Goal: Transaction & Acquisition: Book appointment/travel/reservation

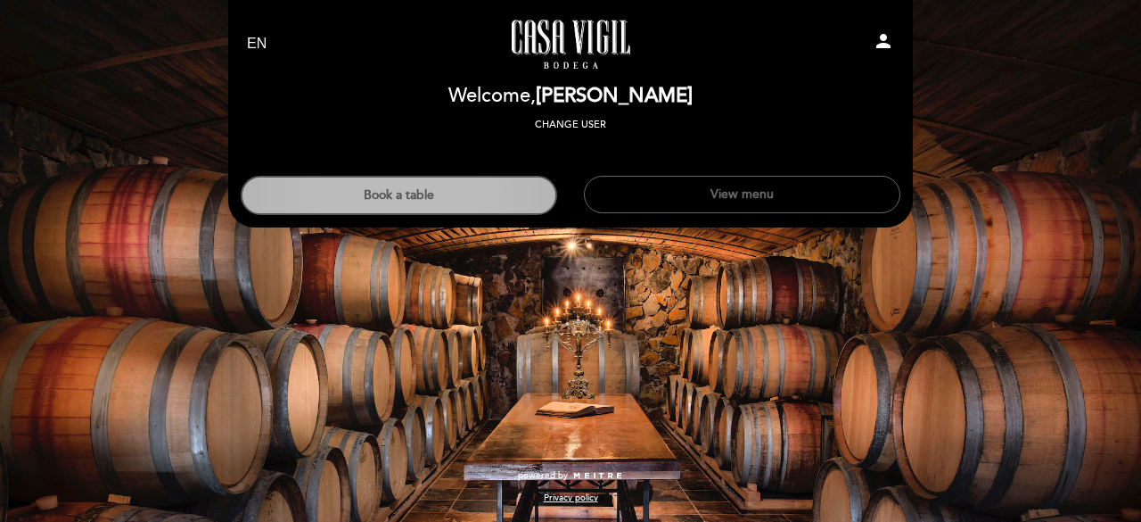
click at [355, 180] on button "Book a table" at bounding box center [399, 195] width 317 height 39
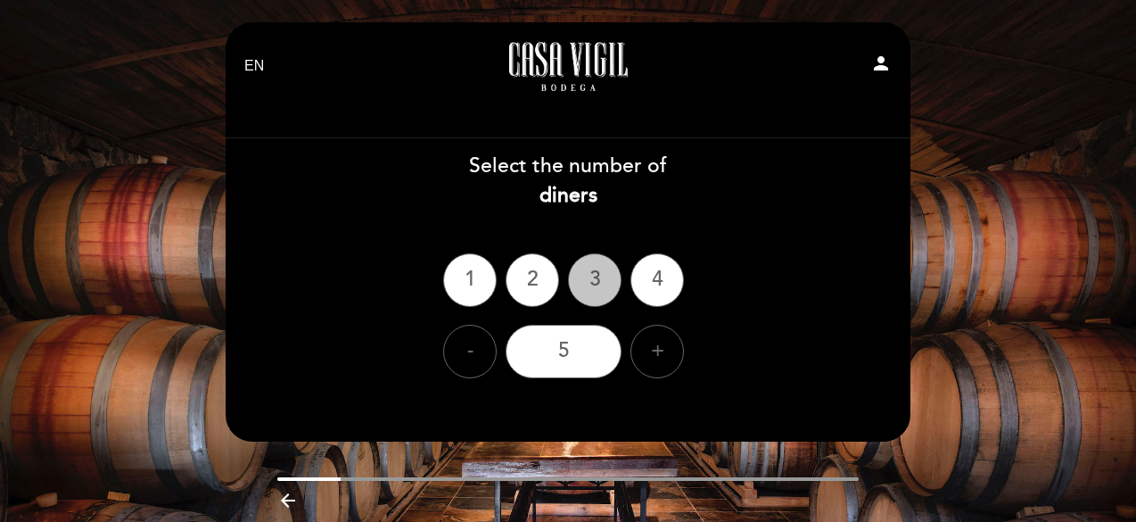
click at [592, 286] on div "3" at bounding box center [594, 279] width 53 height 53
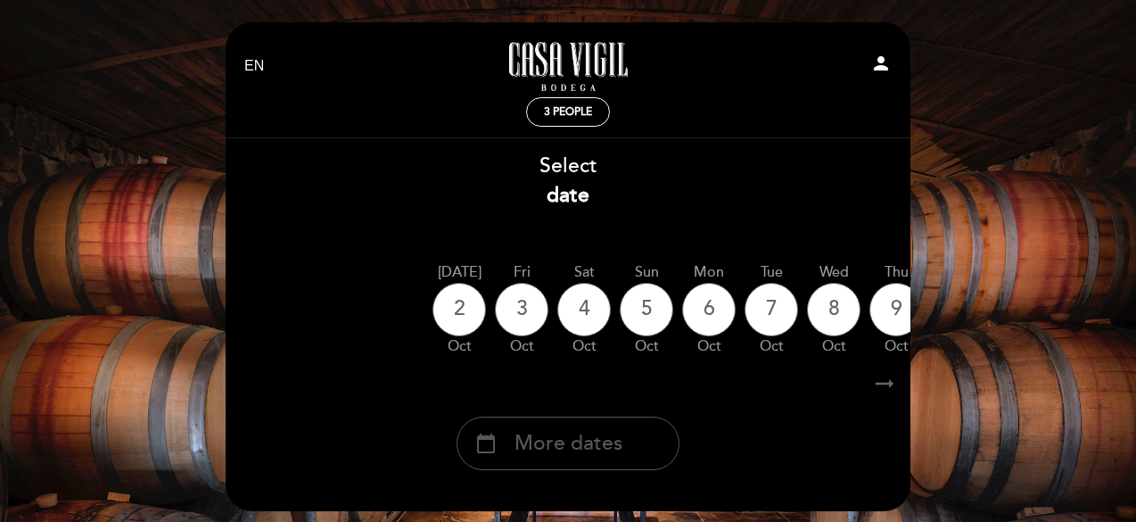
click at [579, 431] on span "More dates" at bounding box center [568, 443] width 108 height 29
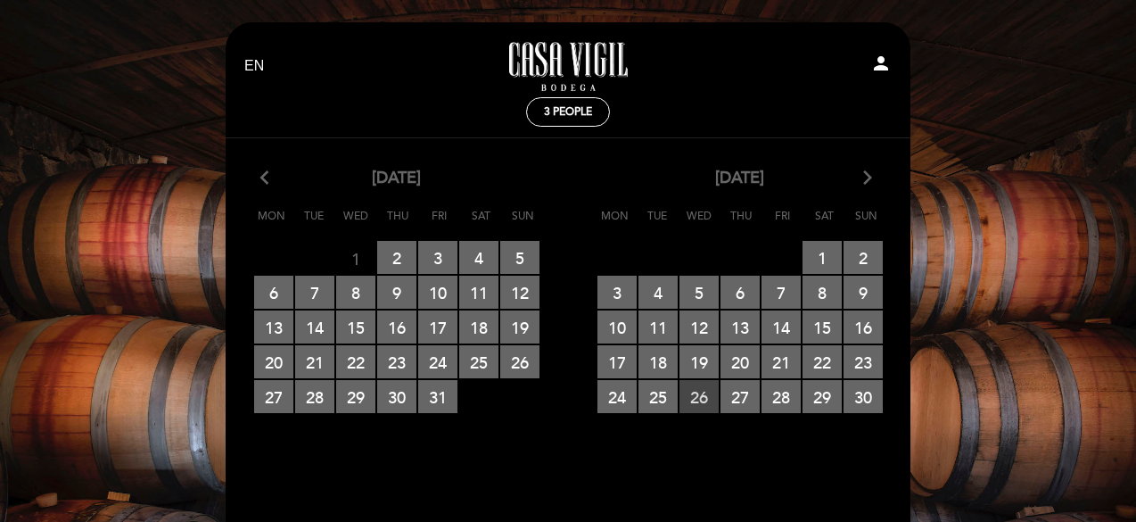
click at [691, 391] on span "26 RESERVATIONS AVAILABLE" at bounding box center [698, 396] width 39 height 33
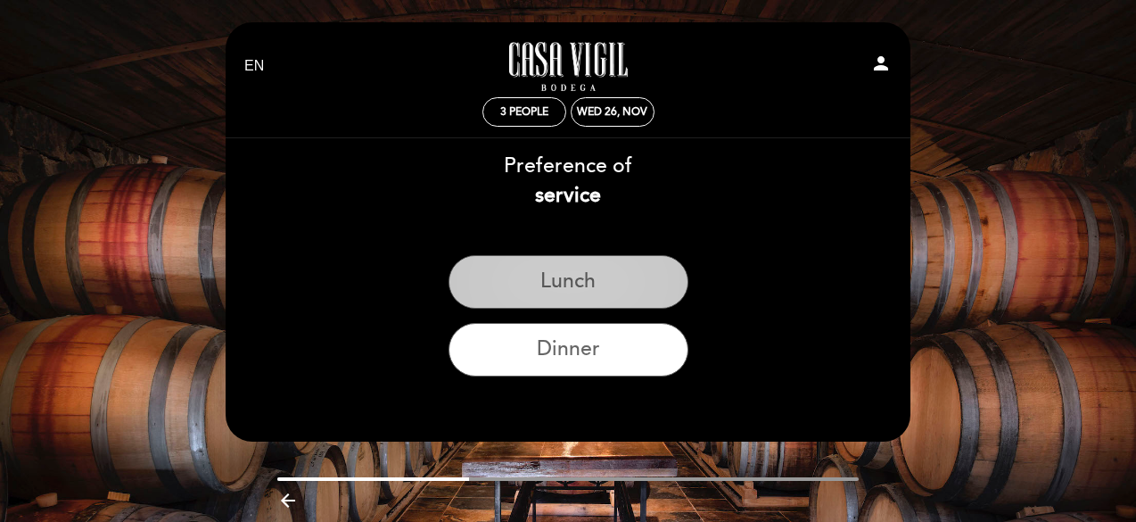
click at [574, 282] on button "Lunch" at bounding box center [568, 281] width 240 height 53
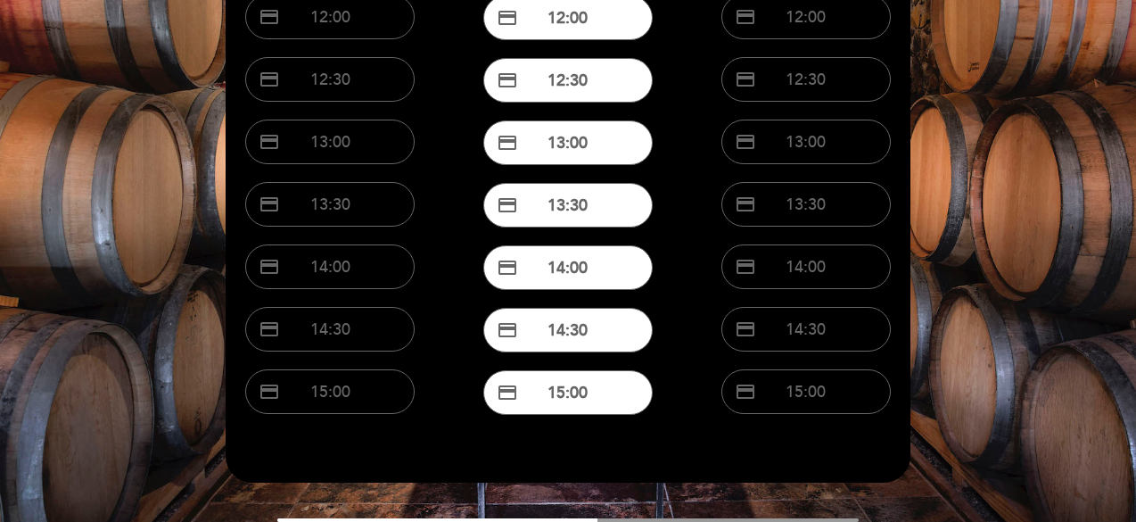
scroll to position [321, 0]
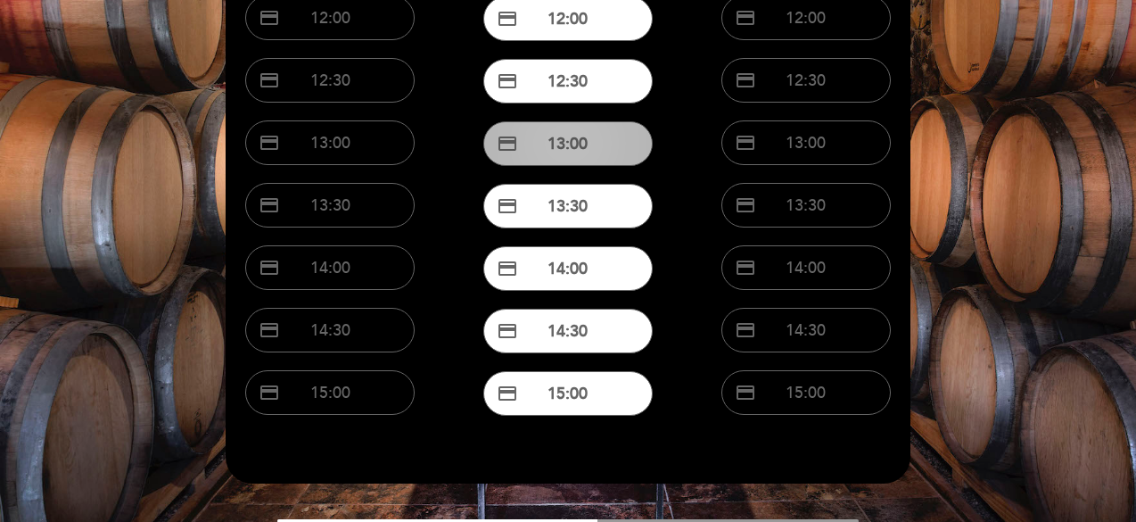
click at [558, 149] on button "credit_card 13:00" at bounding box center [567, 143] width 169 height 45
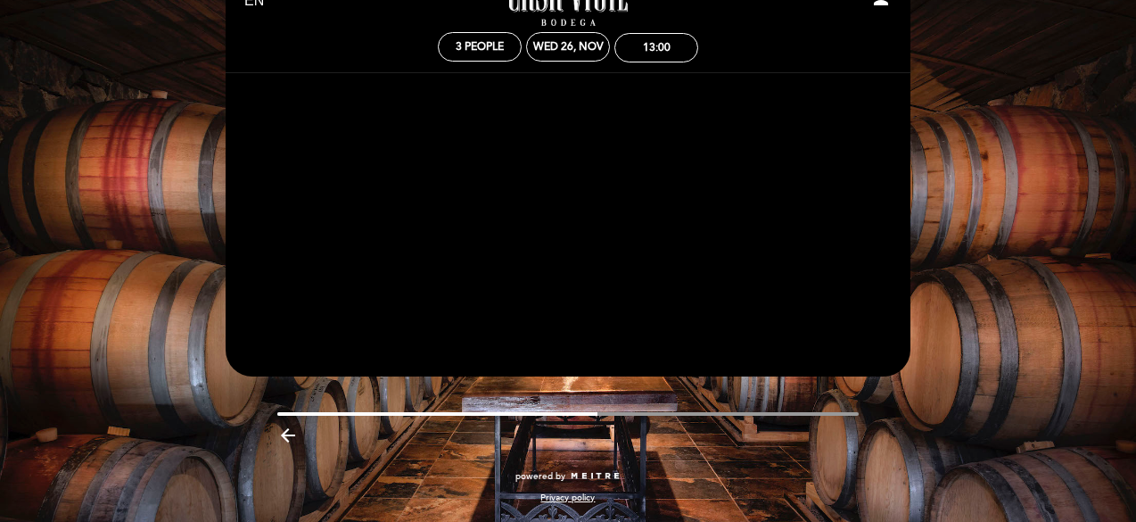
scroll to position [0, 0]
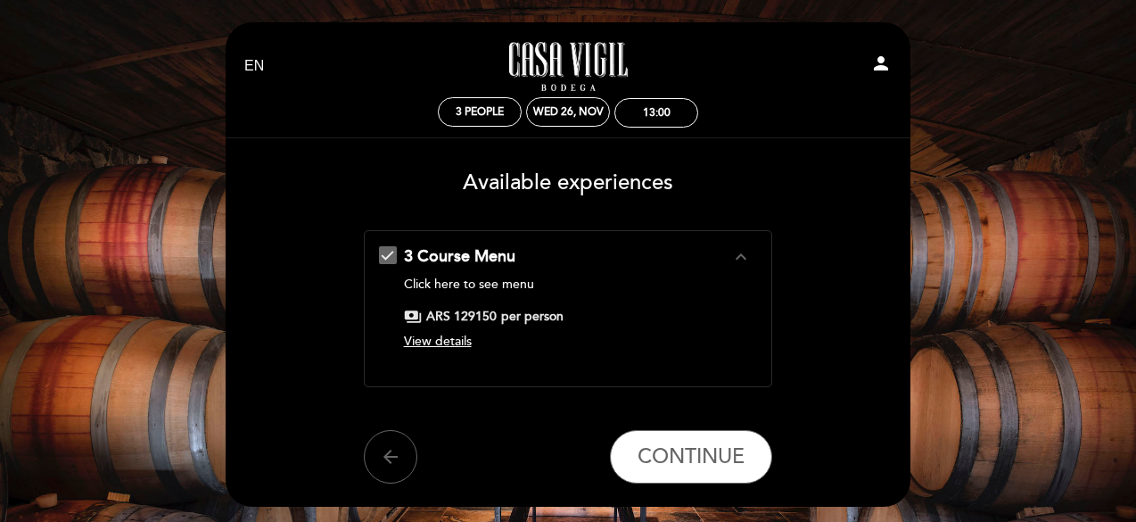
click at [751, 270] on div "3 Course Menu expand_less Click here to see menu payments ARS 129150 per person…" at bounding box center [568, 301] width 379 height 112
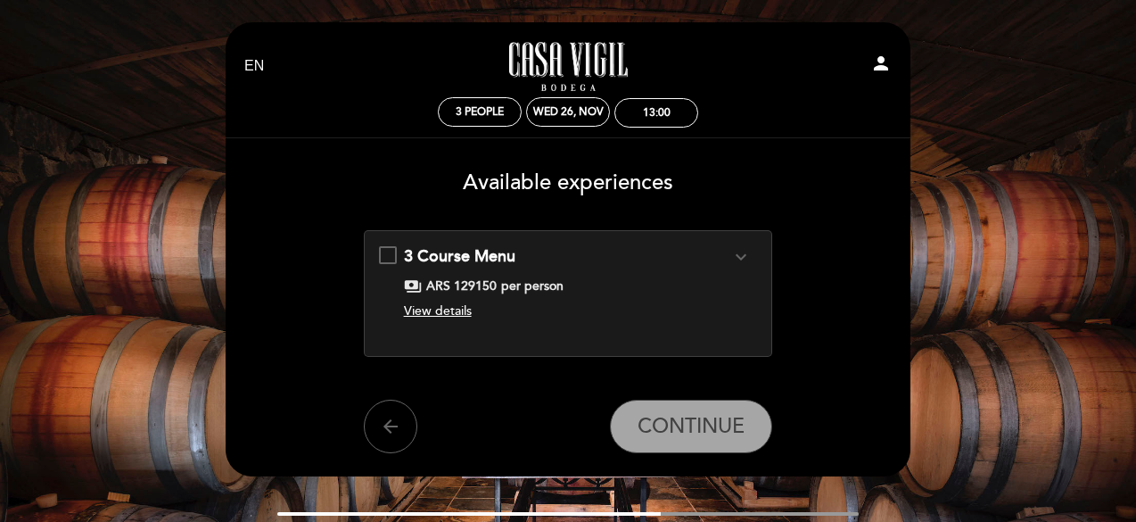
click at [751, 270] on div "3 Course Menu expand_more Click here to see menu payments ARS 129150 per person…" at bounding box center [568, 286] width 379 height 82
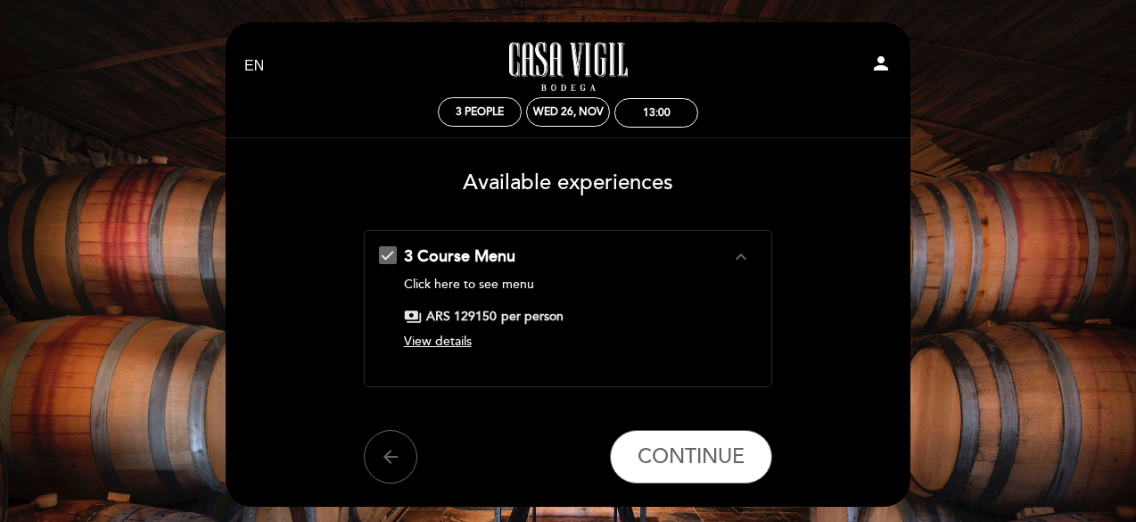
click at [455, 334] on span "View details" at bounding box center [438, 340] width 68 height 15
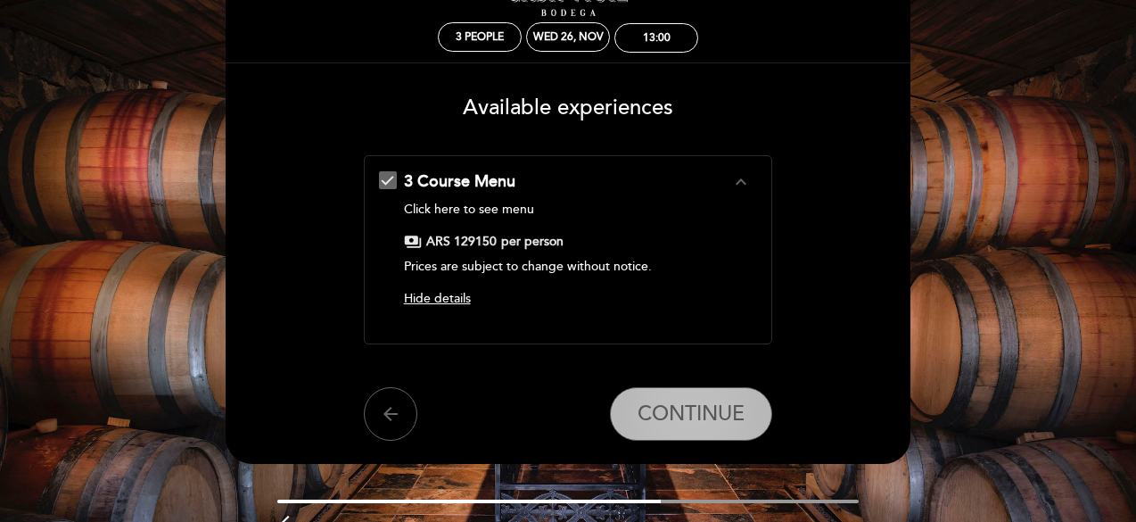
scroll to position [71, 0]
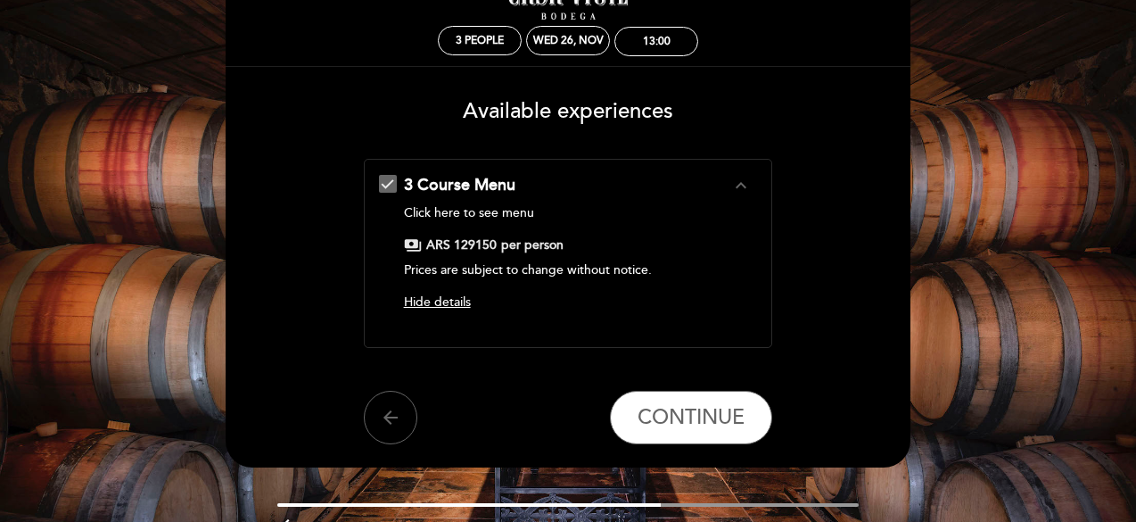
click at [485, 207] on link "Click here to see menu" at bounding box center [469, 212] width 130 height 15
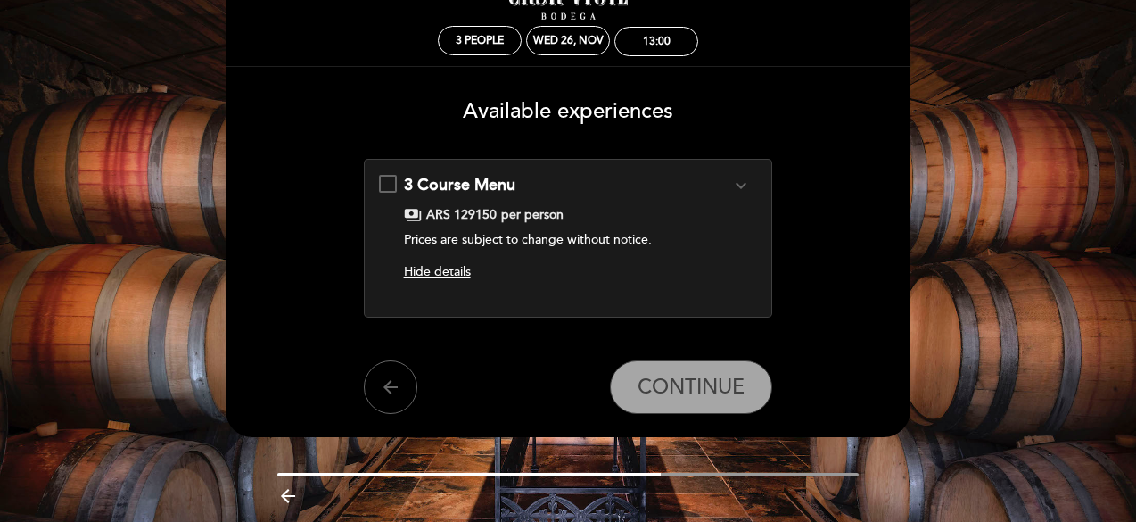
click at [449, 271] on span "Hide details" at bounding box center [437, 271] width 67 height 15
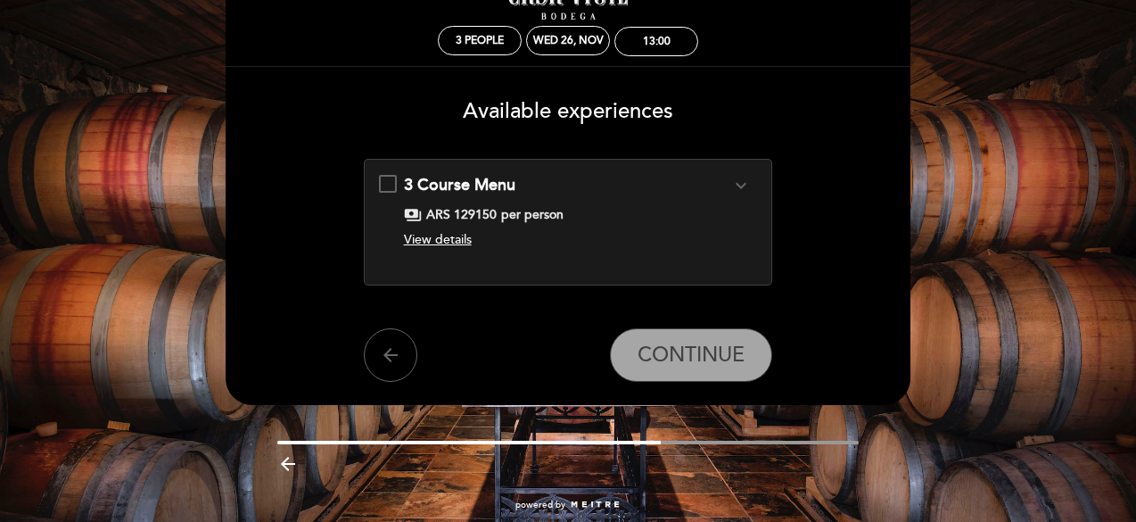
click at [415, 235] on span "View details" at bounding box center [438, 239] width 68 height 15
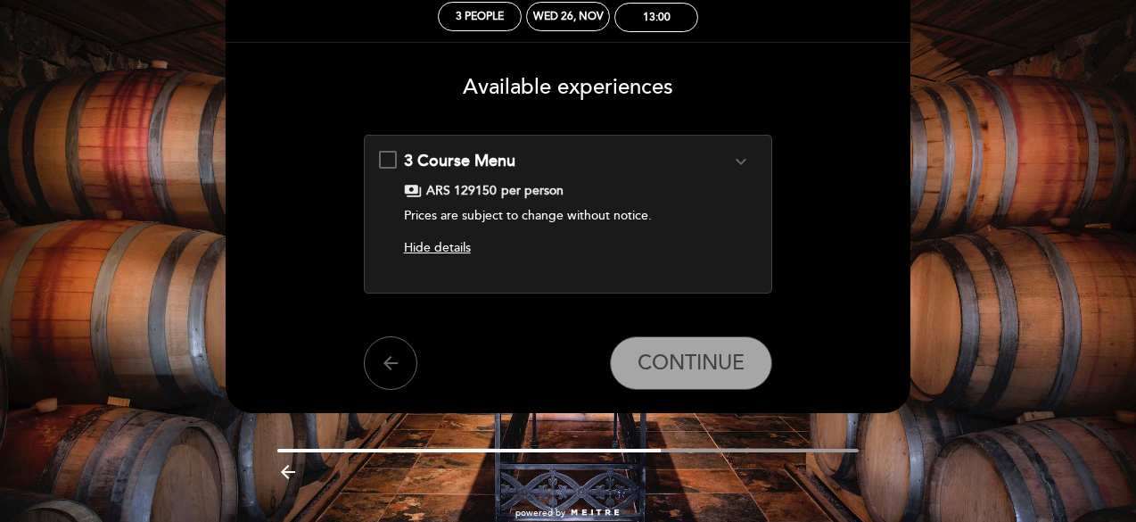
scroll to position [60, 0]
